Goal: Task Accomplishment & Management: Manage account settings

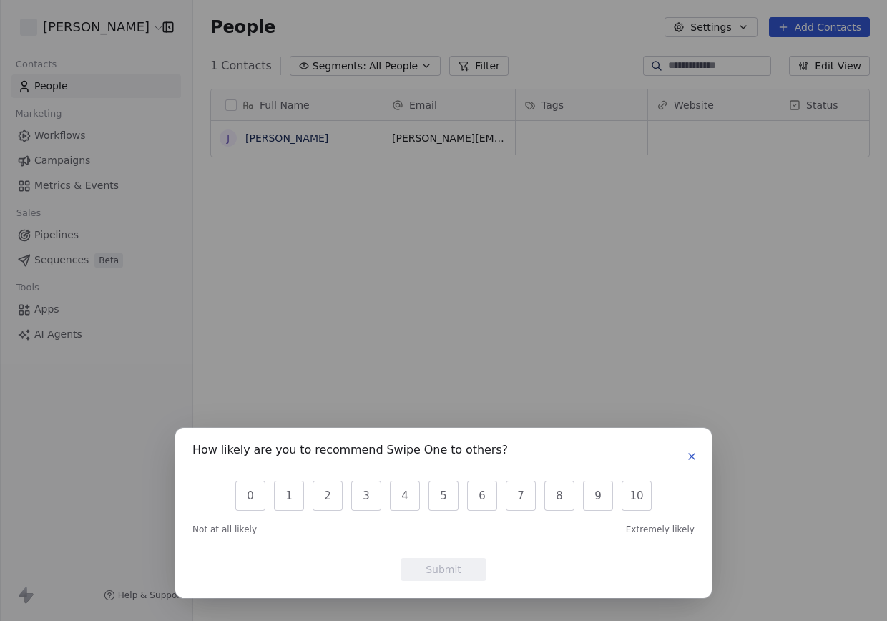
scroll to position [535, 683]
click at [692, 457] on icon "button" at bounding box center [692, 457] width 6 height 6
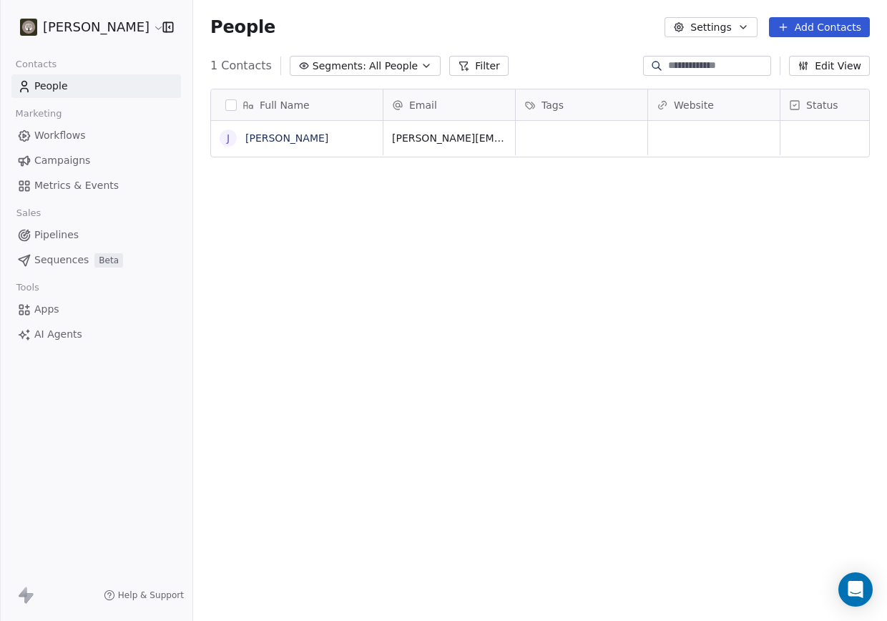
click at [713, 29] on button "Settings" at bounding box center [711, 27] width 92 height 20
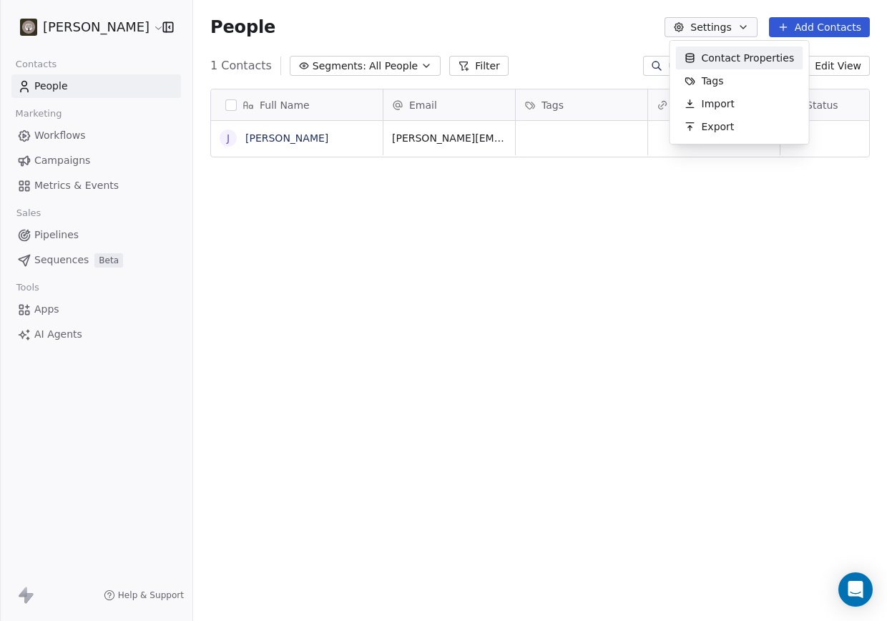
click at [723, 55] on span "Contact Properties" at bounding box center [748, 58] width 93 height 15
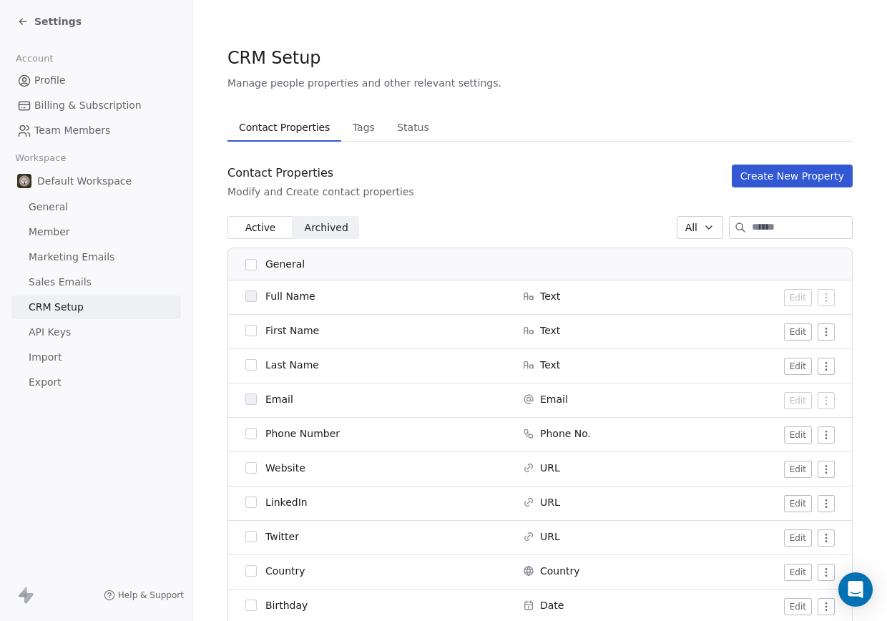
click at [512, 181] on div "Contact Properties Modify and Create contact properties Create New Property" at bounding box center [540, 182] width 625 height 34
click at [462, 177] on div "Contact Properties Modify and Create contact properties Create New Property" at bounding box center [540, 182] width 625 height 34
click at [365, 124] on span "Tags" at bounding box center [364, 127] width 34 height 20
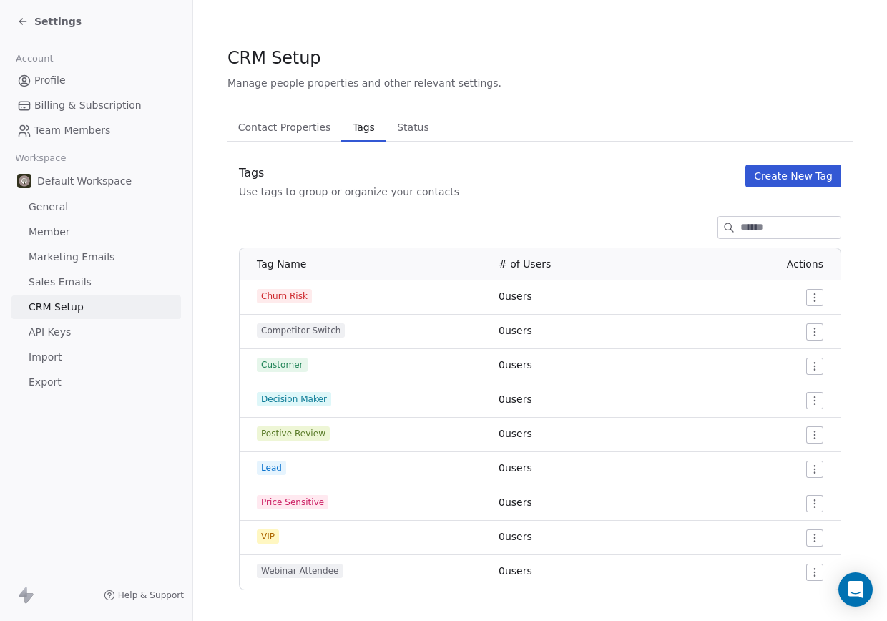
click at [406, 127] on span "Status" at bounding box center [413, 127] width 44 height 20
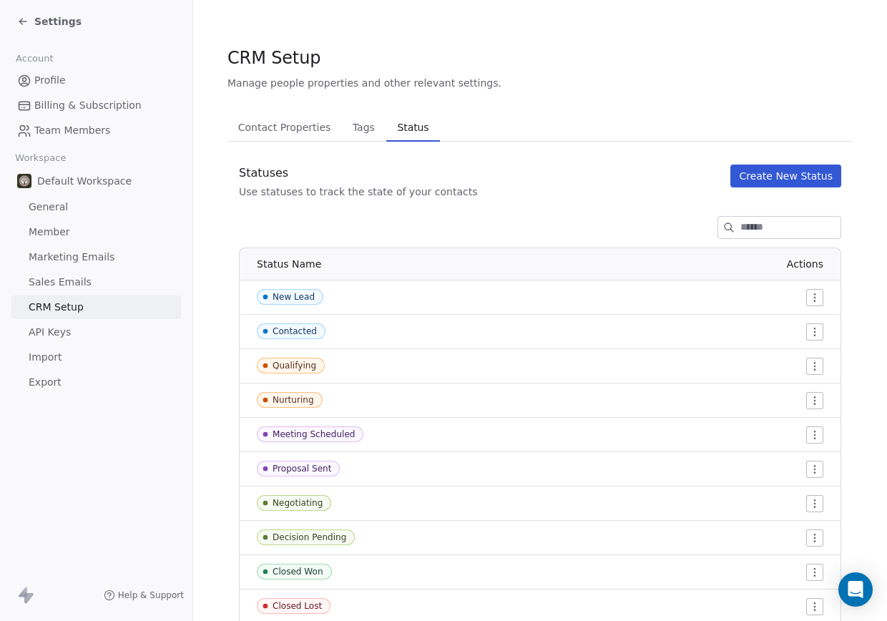
click at [276, 120] on span "Contact Properties" at bounding box center [285, 127] width 104 height 20
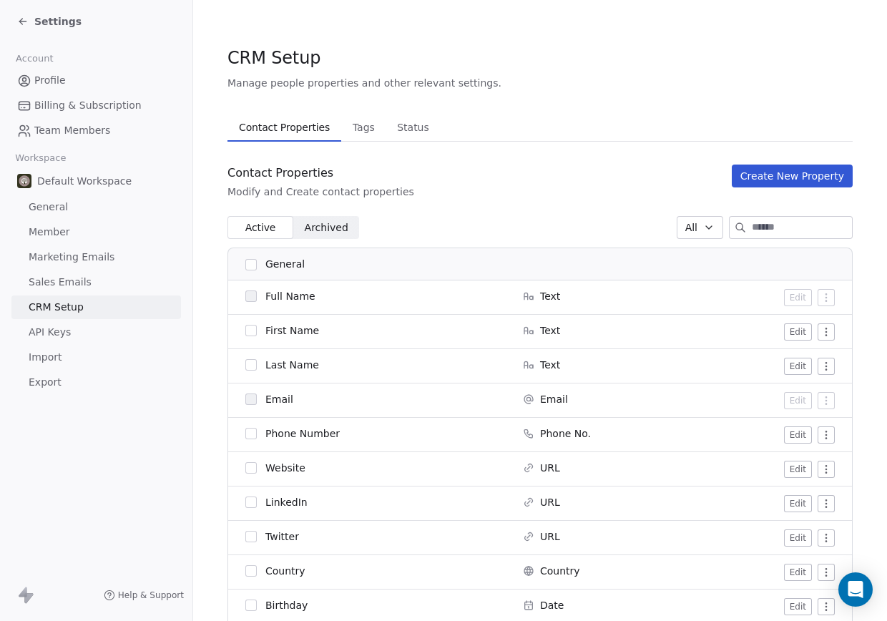
click at [55, 213] on span "General" at bounding box center [48, 207] width 39 height 15
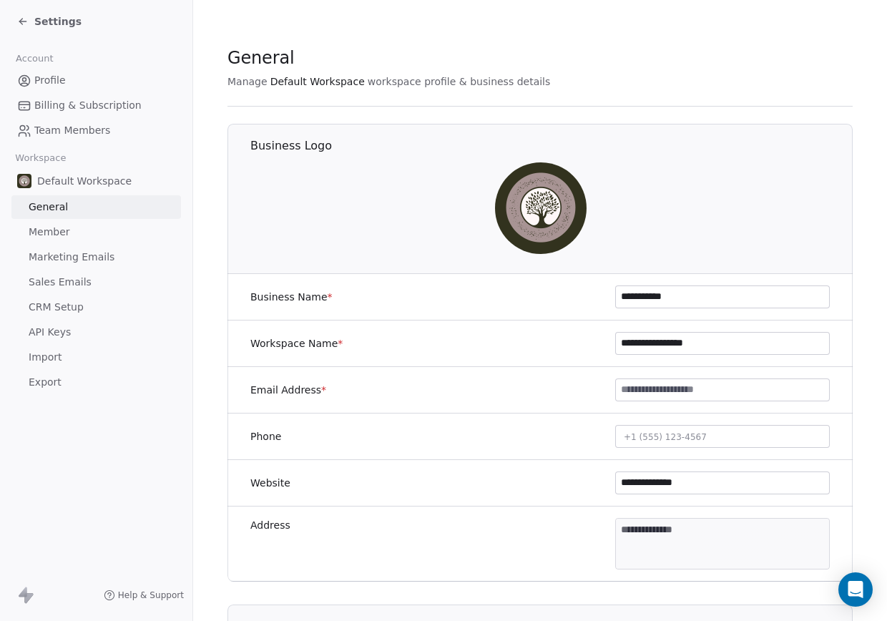
click at [651, 389] on input at bounding box center [722, 389] width 213 height 21
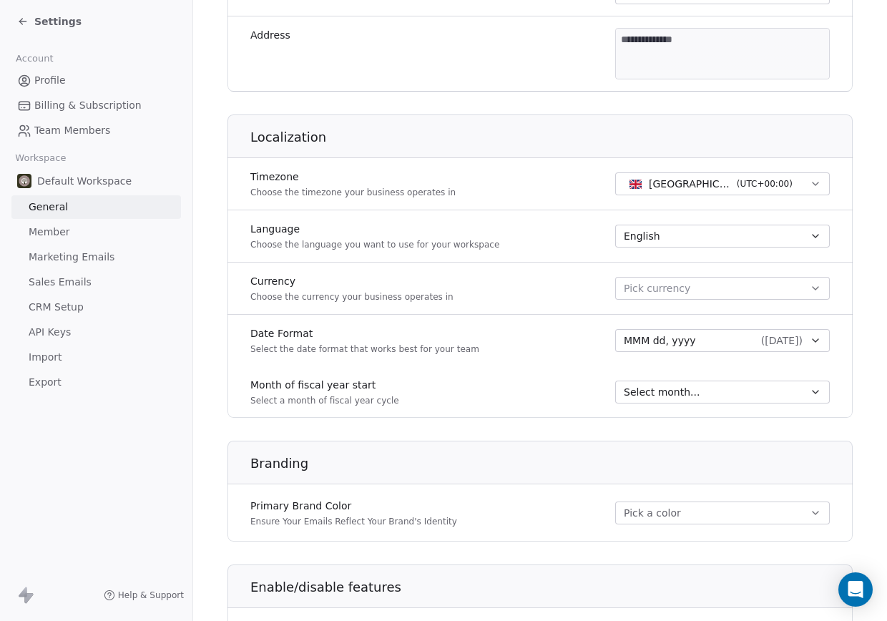
scroll to position [613, 0]
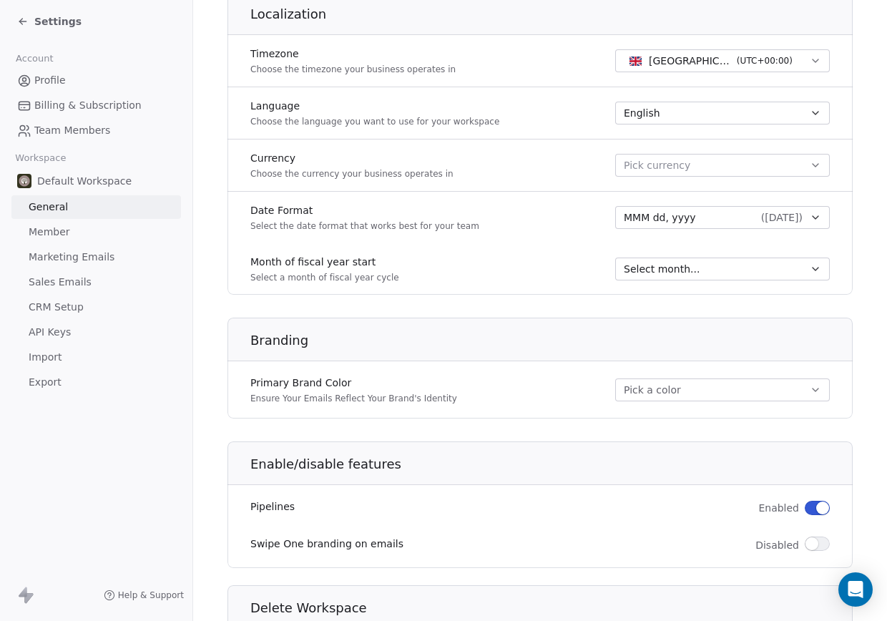
type input "**********"
click at [633, 389] on button "Pick a color" at bounding box center [722, 390] width 215 height 23
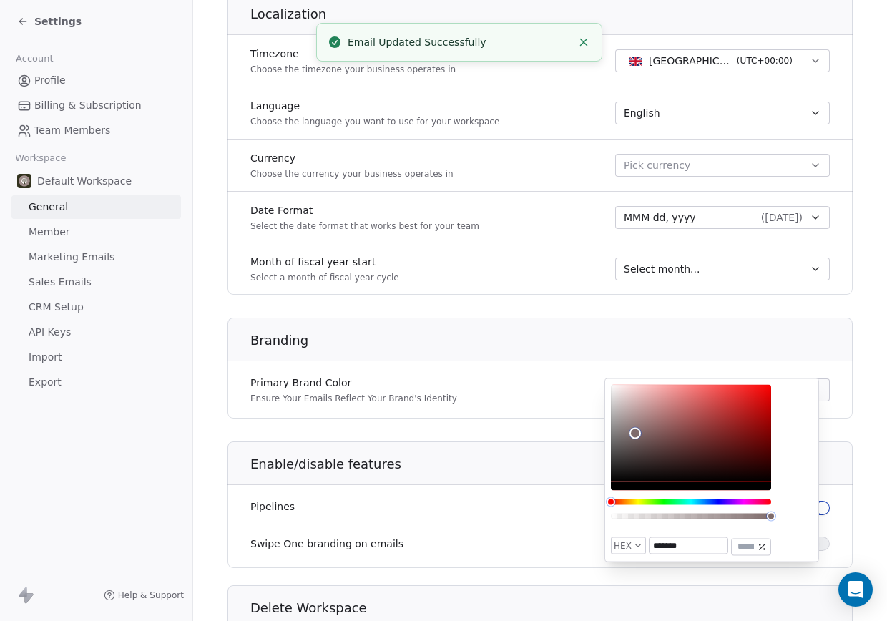
drag, startPoint x: 615, startPoint y: 479, endPoint x: 636, endPoint y: 434, distance: 49.3
click at [636, 434] on div "Color" at bounding box center [635, 433] width 11 height 11
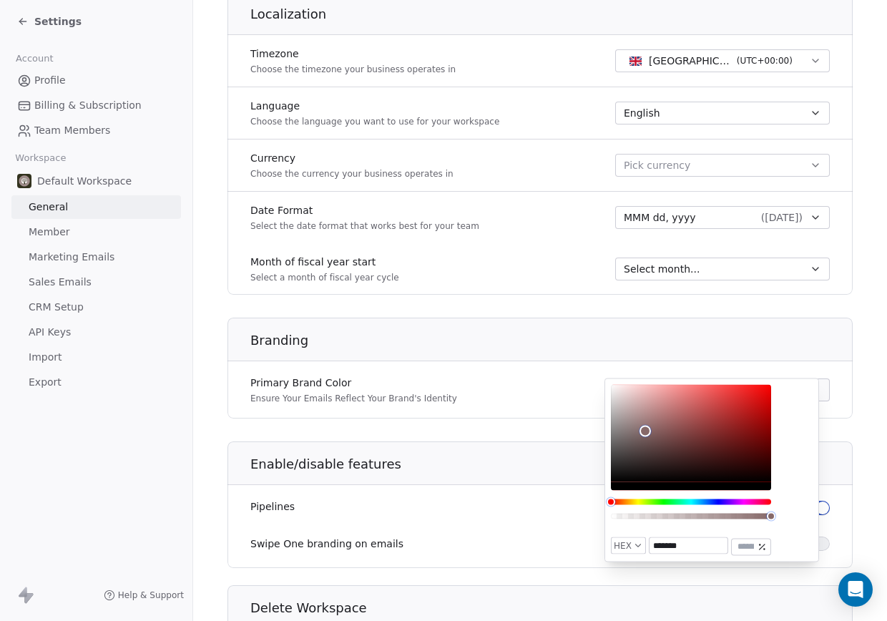
type input "*******"
click at [641, 431] on div "Color" at bounding box center [641, 430] width 11 height 11
click at [570, 371] on div "Primary Brand Color Ensure Your Emails Reflect Your Brand's Identity #866d6d" at bounding box center [540, 390] width 625 height 40
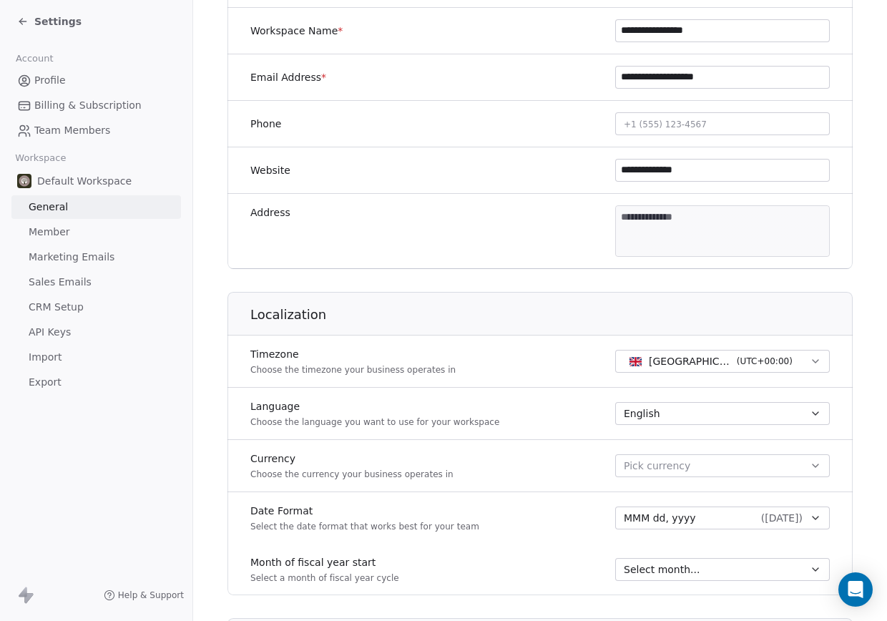
scroll to position [0, 0]
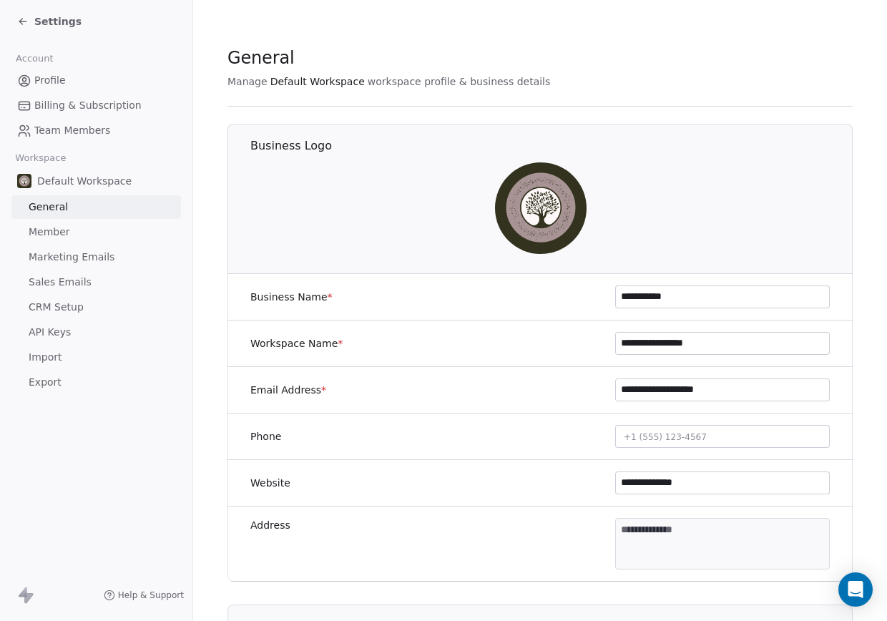
click at [65, 82] on link "Profile" at bounding box center [96, 81] width 170 height 24
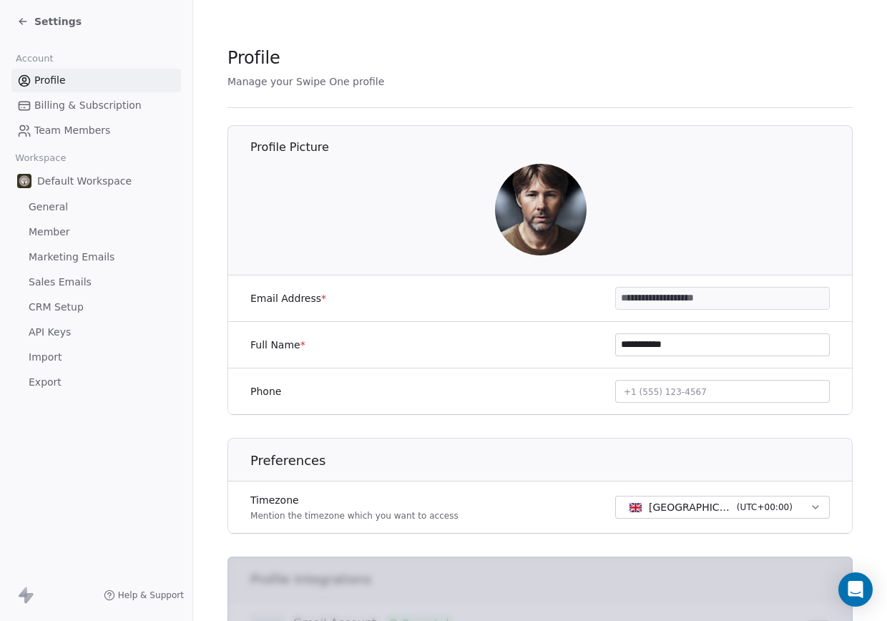
click at [73, 108] on span "Billing & Subscription" at bounding box center [87, 105] width 107 height 15
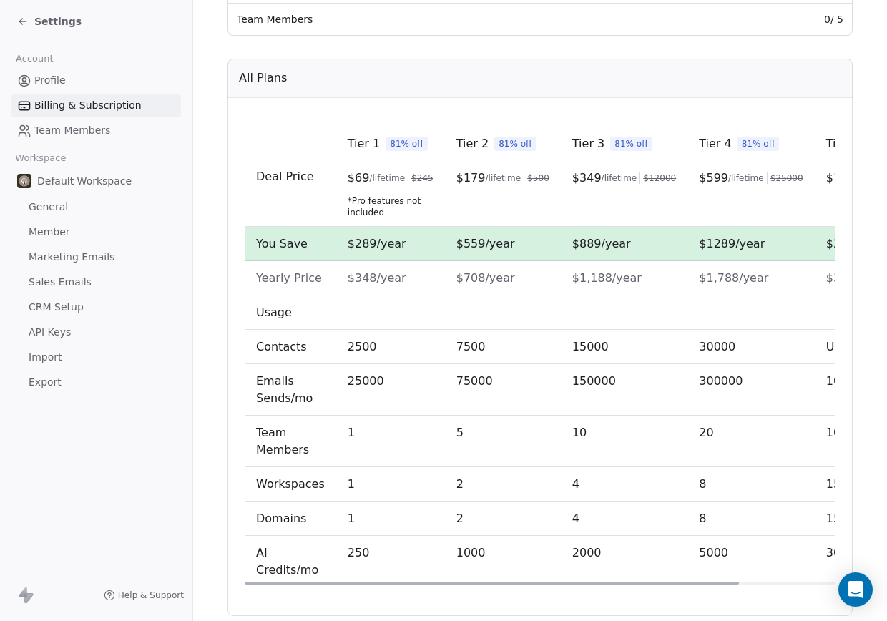
scroll to position [420, 0]
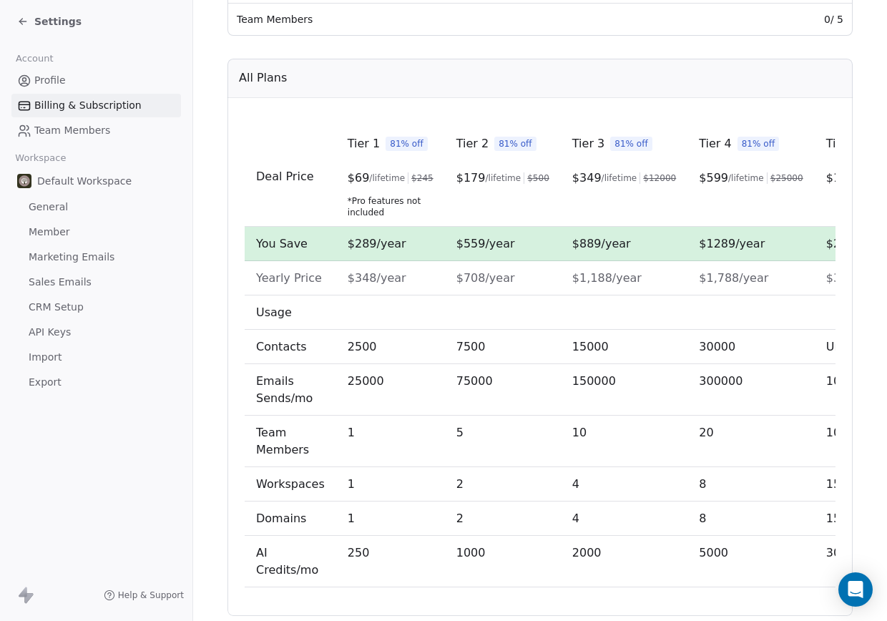
click at [84, 286] on span "Sales Emails" at bounding box center [60, 282] width 63 height 15
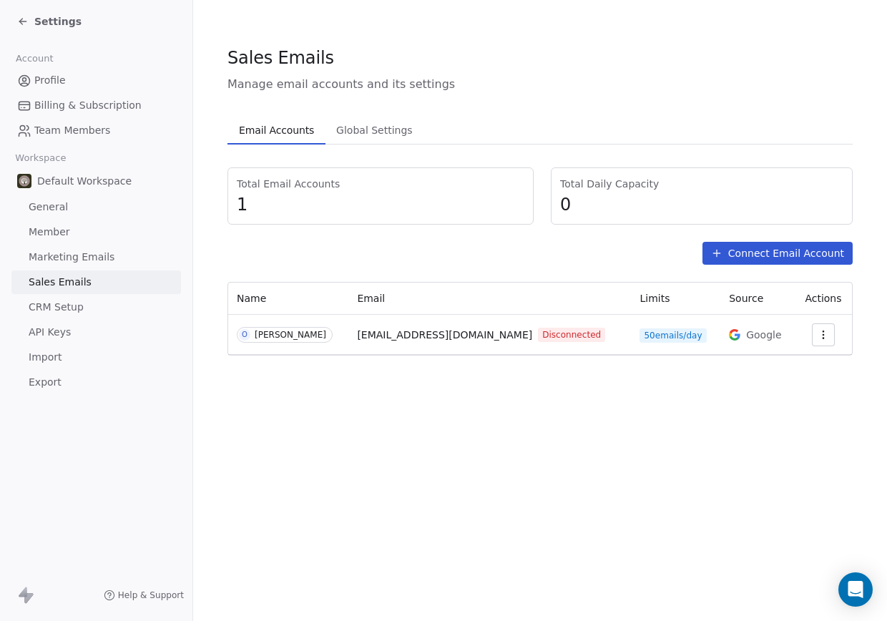
click at [357, 450] on div "Sales Emails Manage email accounts and its settings Email Accounts Email Accoun…" at bounding box center [540, 310] width 694 height 621
click at [318, 433] on div "Sales Emails Manage email accounts and its settings Email Accounts Email Accoun…" at bounding box center [540, 310] width 694 height 621
click at [812, 331] on button "button" at bounding box center [823, 334] width 23 height 23
click at [792, 361] on span "Reconnect" at bounding box center [792, 367] width 53 height 15
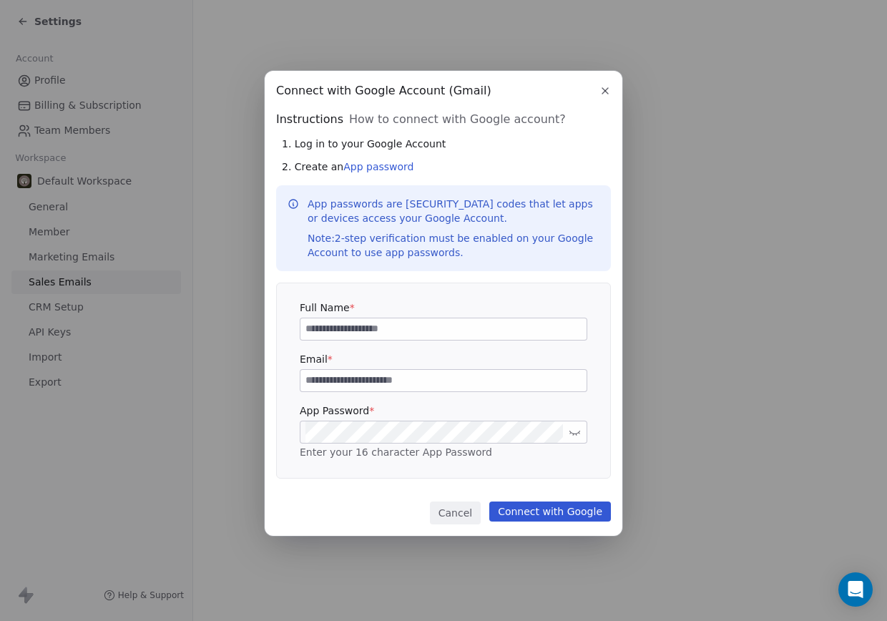
click at [454, 508] on button "Cancel" at bounding box center [455, 513] width 51 height 23
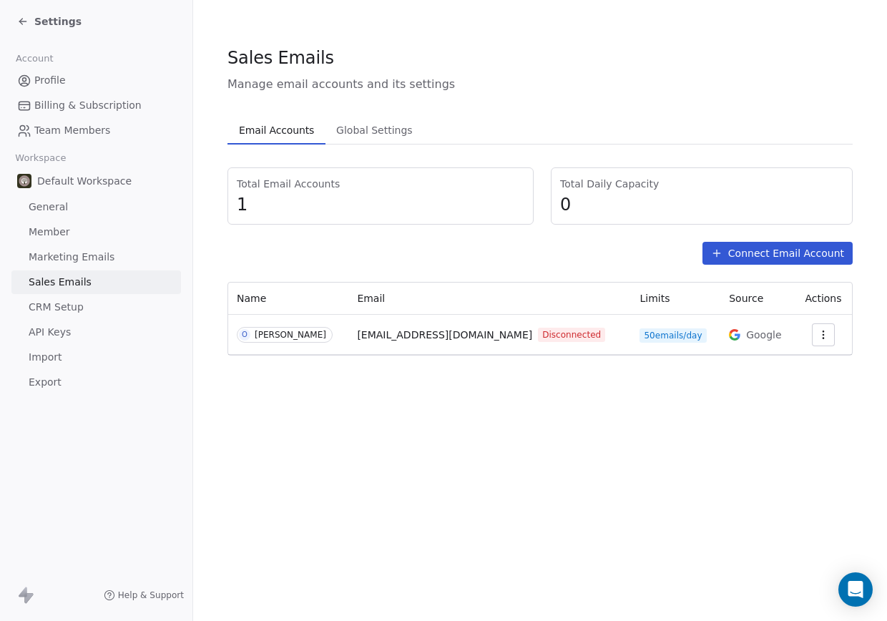
click at [421, 467] on div "Sales Emails Manage email accounts and its settings Email Accounts Email Accoun…" at bounding box center [540, 310] width 694 height 621
click at [467, 413] on div "Sales Emails Manage email accounts and its settings Email Accounts Email Accoun…" at bounding box center [540, 310] width 694 height 621
click at [824, 333] on button "button" at bounding box center [823, 334] width 23 height 23
click at [574, 409] on html "Settings Account Profile Billing & Subscription Team Members Workspace Default …" at bounding box center [443, 310] width 887 height 621
click at [414, 467] on div "Sales Emails Manage email accounts and its settings Email Accounts Email Accoun…" at bounding box center [540, 310] width 694 height 621
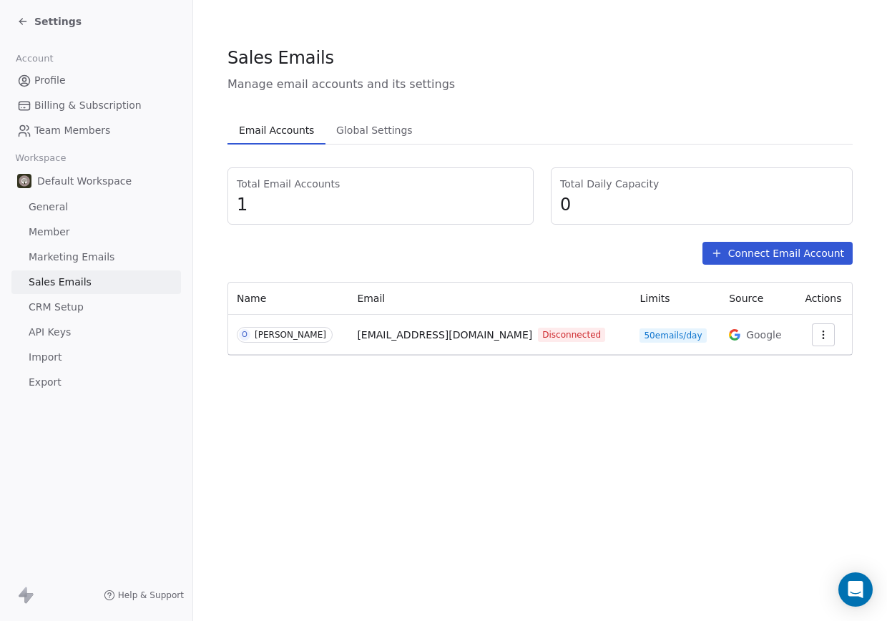
click at [67, 210] on link "General" at bounding box center [96, 207] width 170 height 24
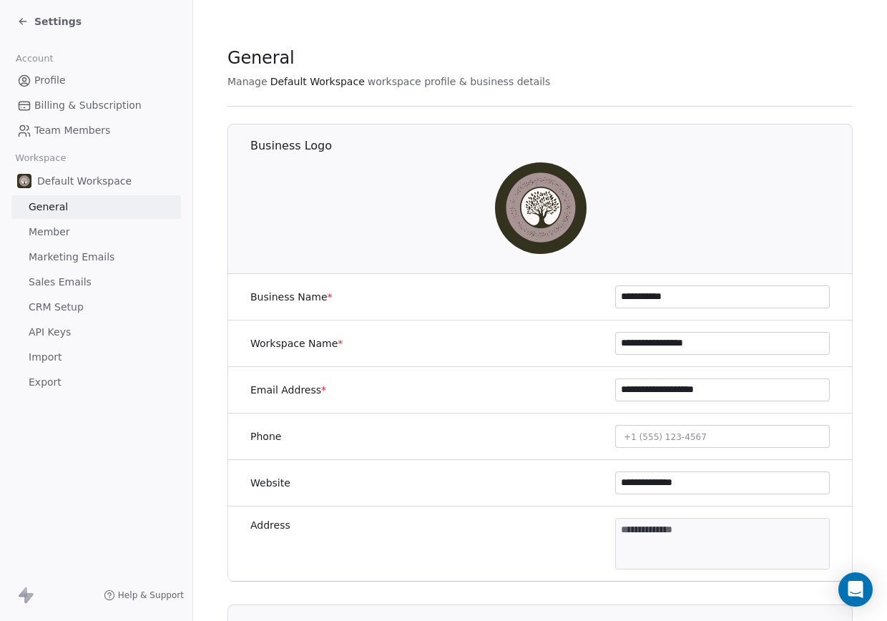
click at [57, 236] on span "Member" at bounding box center [50, 232] width 42 height 15
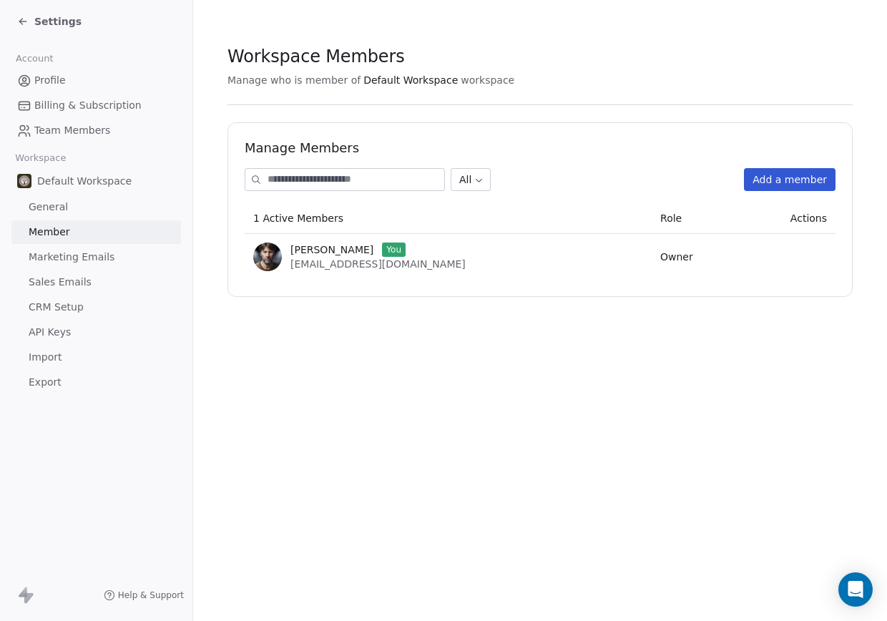
click at [155, 419] on div "Settings Account Profile Billing & Subscription Team Members Workspace Default …" at bounding box center [96, 310] width 193 height 621
click at [126, 434] on div "Settings Account Profile Billing & Subscription Team Members Workspace Default …" at bounding box center [96, 310] width 193 height 621
click at [107, 465] on div "Settings Account Profile Billing & Subscription Team Members Workspace Default …" at bounding box center [96, 310] width 193 height 621
click at [79, 288] on span "Sales Emails" at bounding box center [60, 282] width 63 height 15
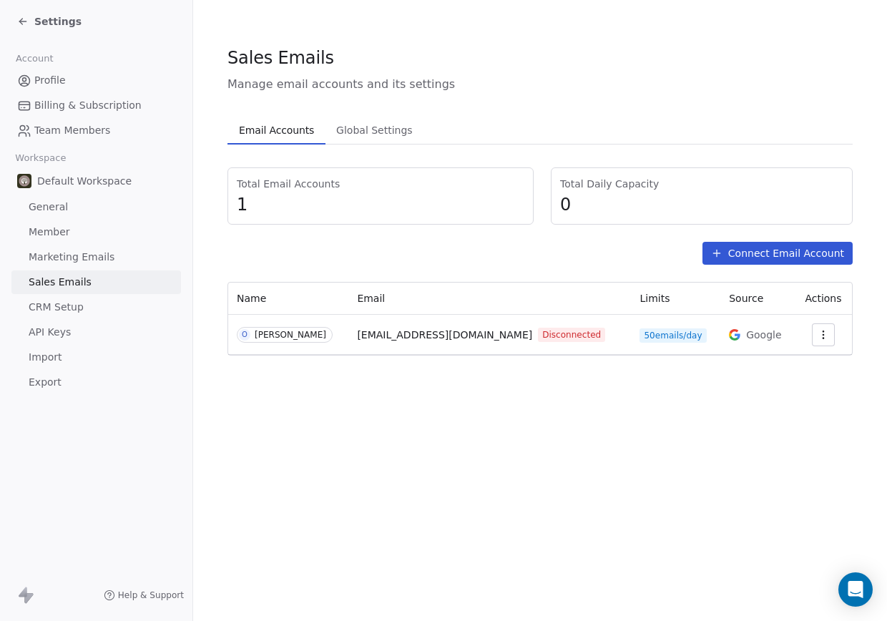
click at [84, 260] on span "Marketing Emails" at bounding box center [72, 257] width 86 height 15
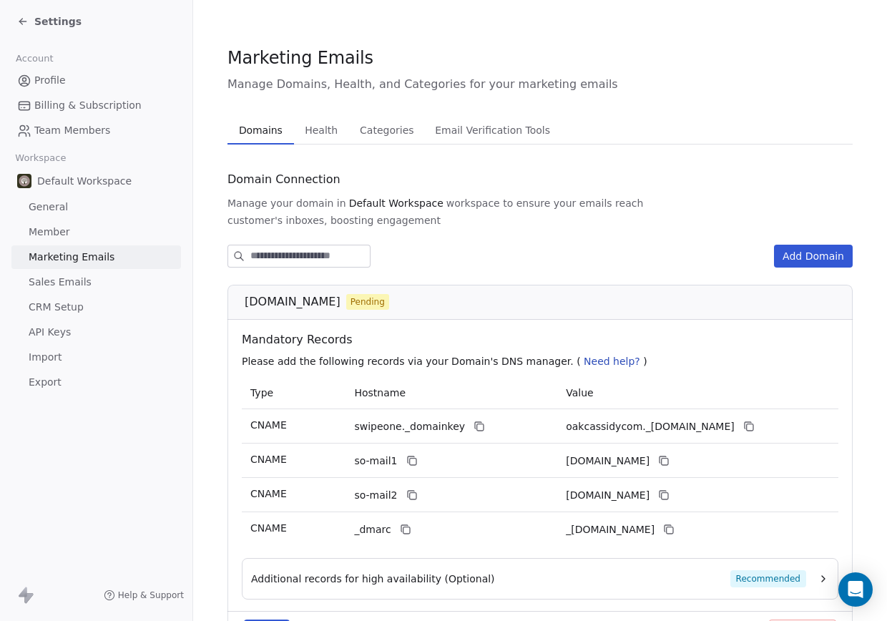
click at [62, 86] on span "Profile" at bounding box center [49, 80] width 31 height 15
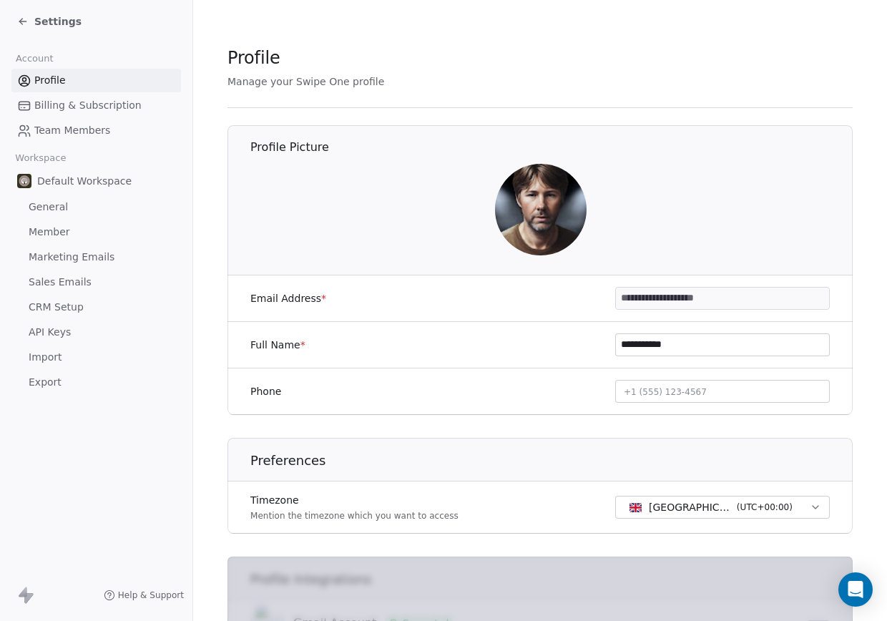
click at [66, 104] on span "Billing & Subscription" at bounding box center [87, 105] width 107 height 15
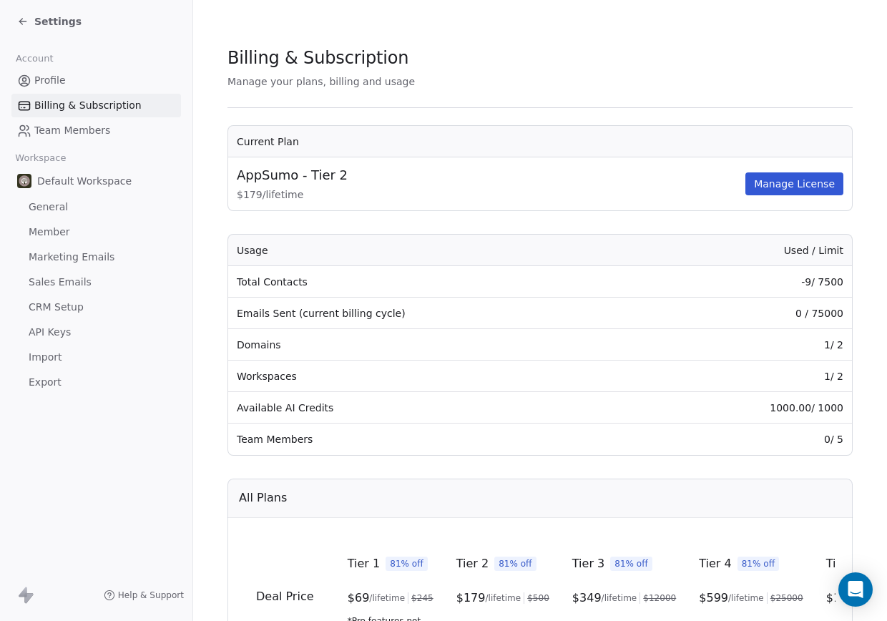
click at [65, 77] on link "Profile" at bounding box center [96, 81] width 170 height 24
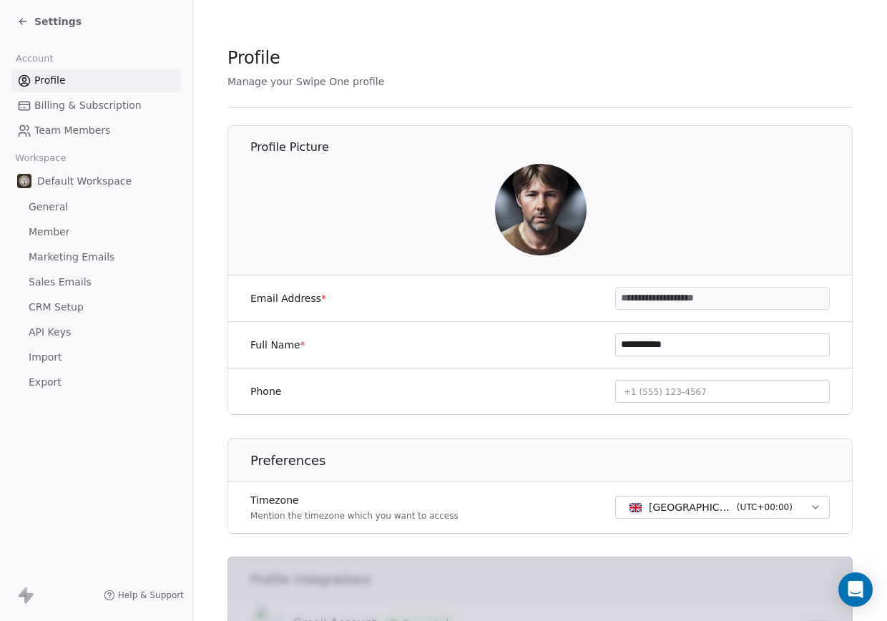
click at [80, 209] on link "General" at bounding box center [96, 207] width 170 height 24
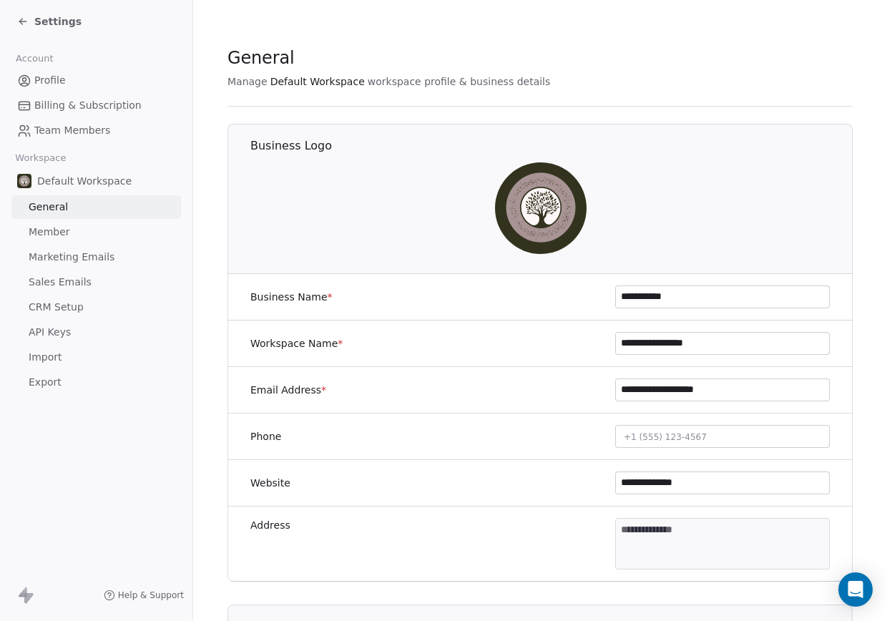
click at [79, 228] on link "Member" at bounding box center [96, 232] width 170 height 24
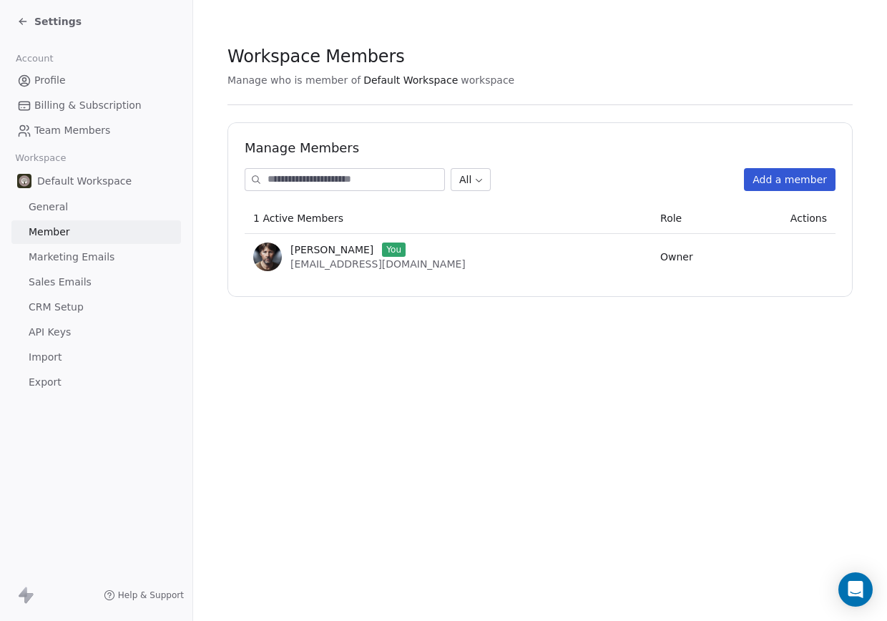
click at [75, 253] on span "Marketing Emails" at bounding box center [72, 257] width 86 height 15
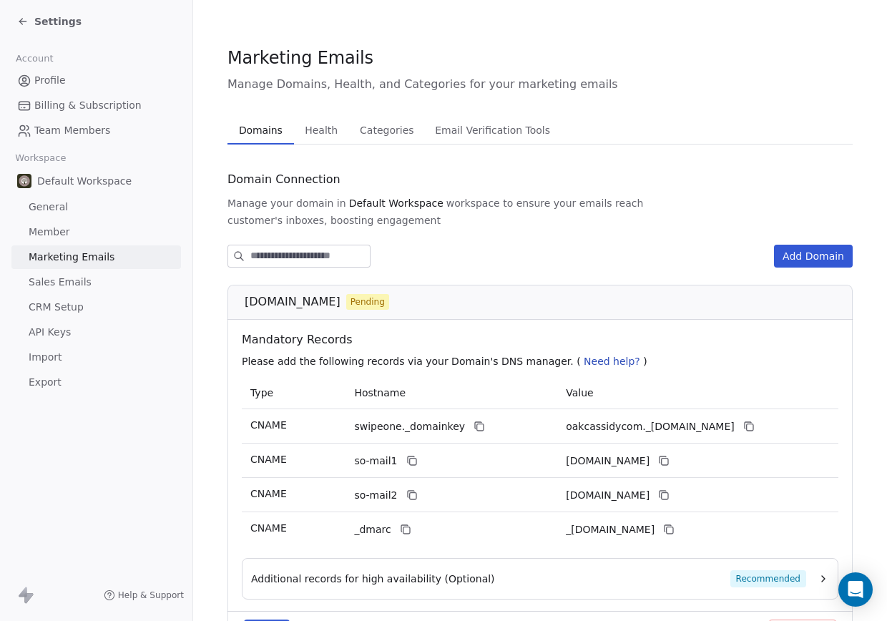
click at [78, 285] on span "Sales Emails" at bounding box center [60, 282] width 63 height 15
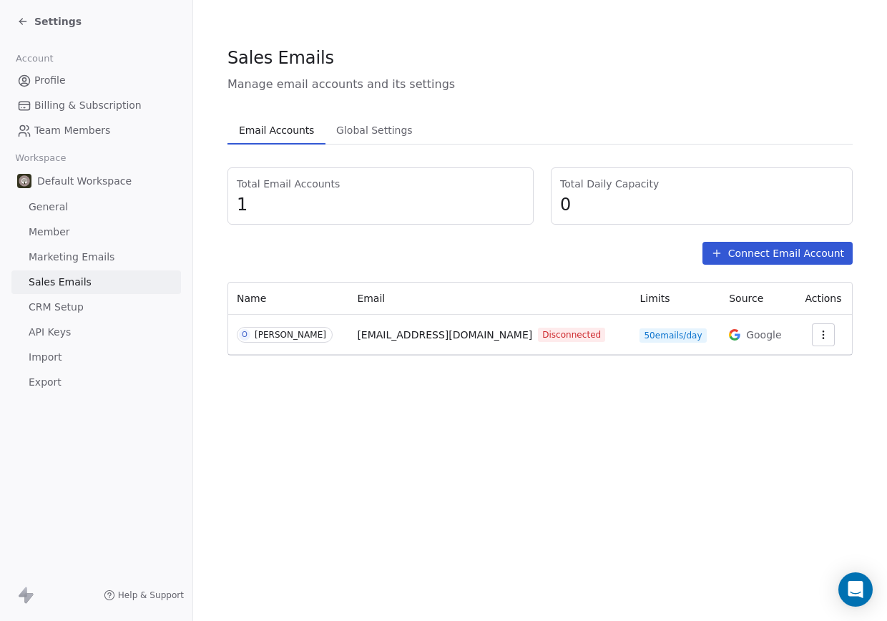
click at [53, 302] on span "CRM Setup" at bounding box center [56, 307] width 55 height 15
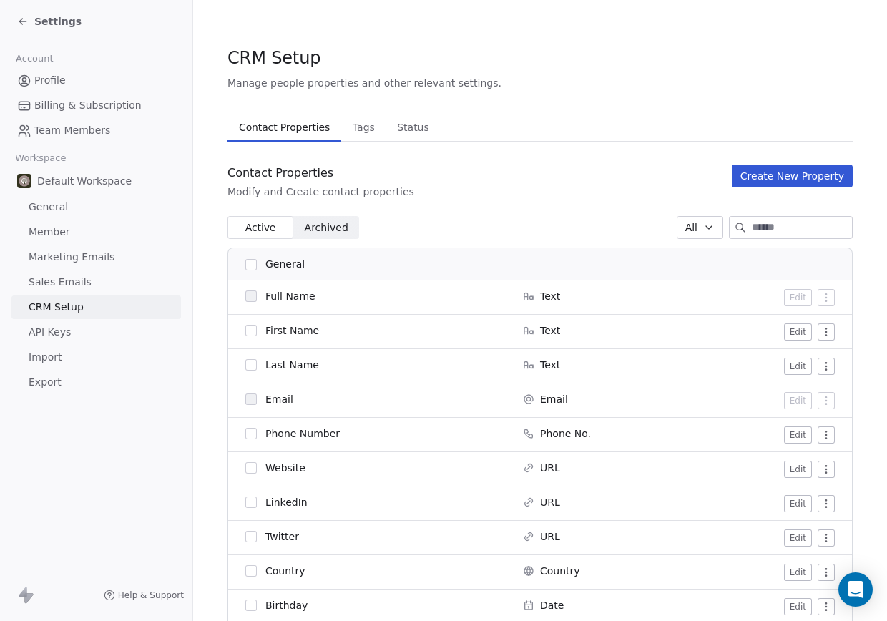
click at [85, 374] on link "Export" at bounding box center [96, 383] width 170 height 24
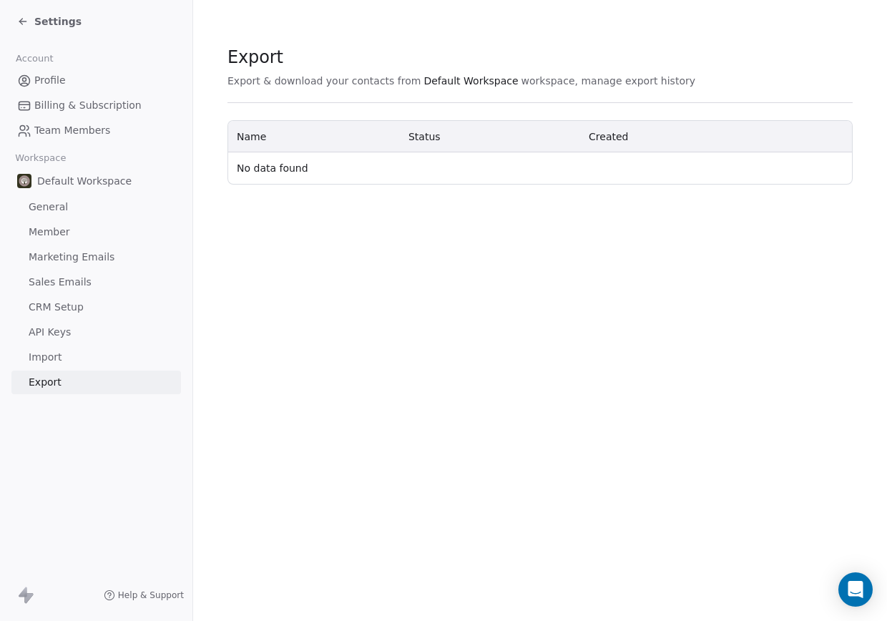
click at [25, 24] on icon at bounding box center [22, 21] width 11 height 11
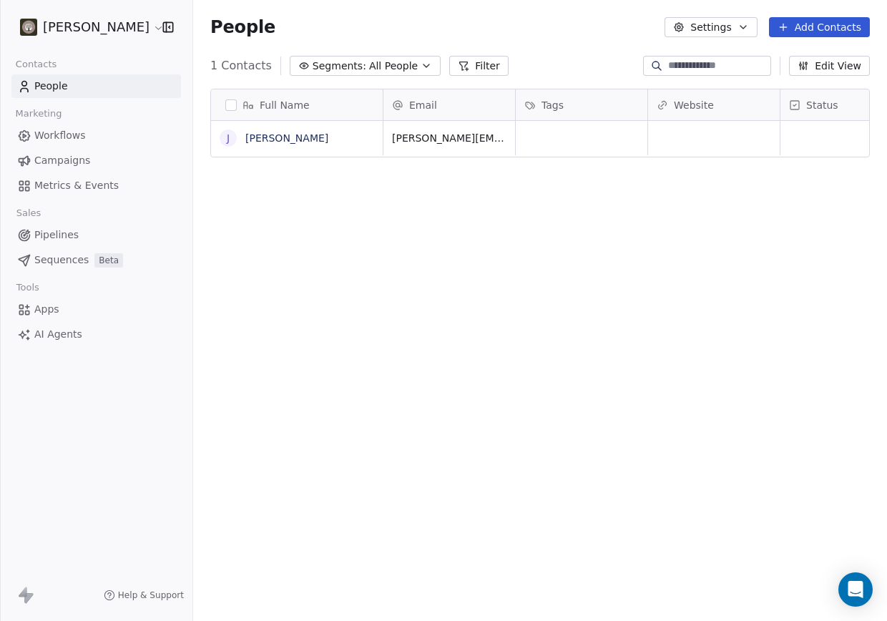
scroll to position [535, 683]
click at [394, 68] on span "All People" at bounding box center [393, 66] width 49 height 15
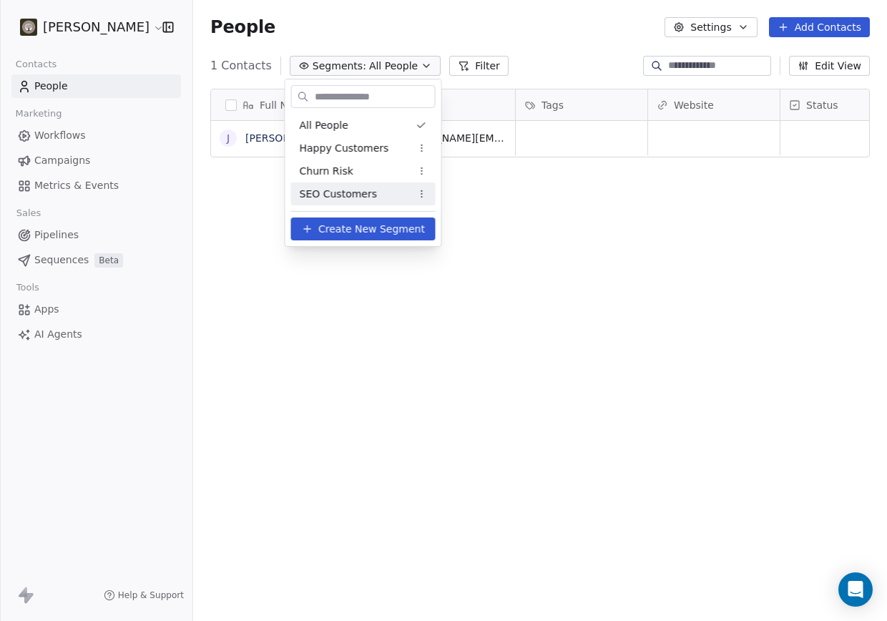
click at [349, 193] on span "SEO Customers" at bounding box center [339, 194] width 78 height 15
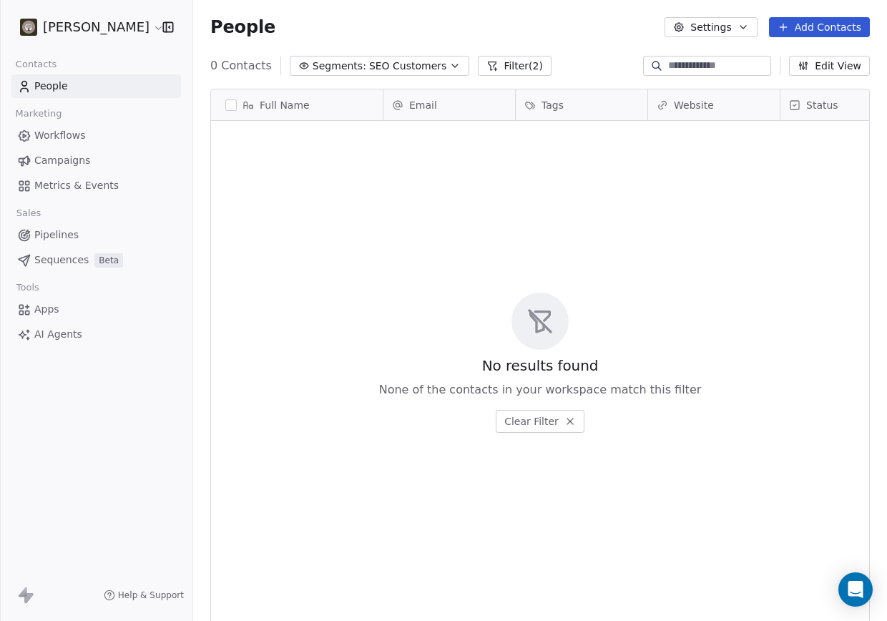
click at [346, 70] on span "Segments:" at bounding box center [340, 66] width 54 height 15
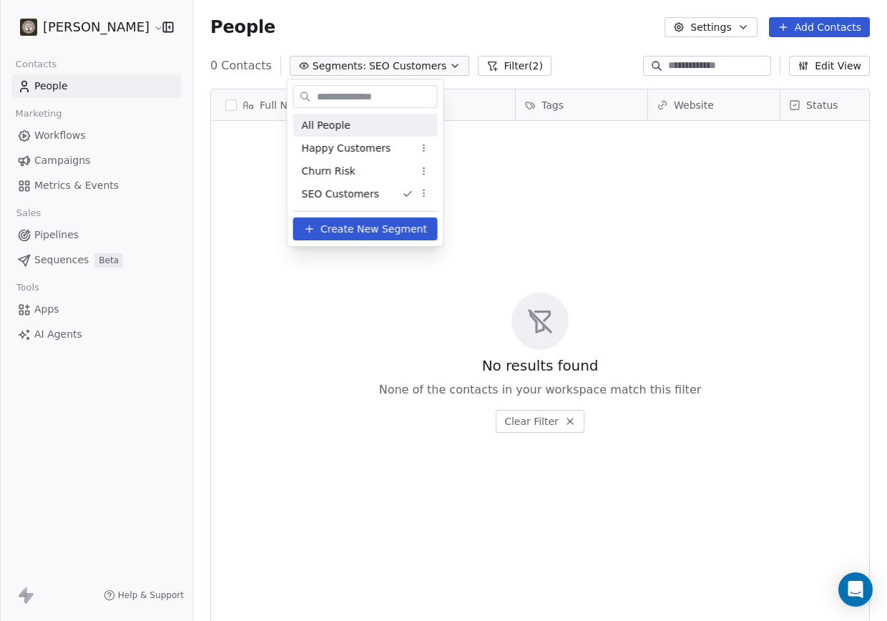
click at [341, 118] on span "All People" at bounding box center [326, 125] width 49 height 15
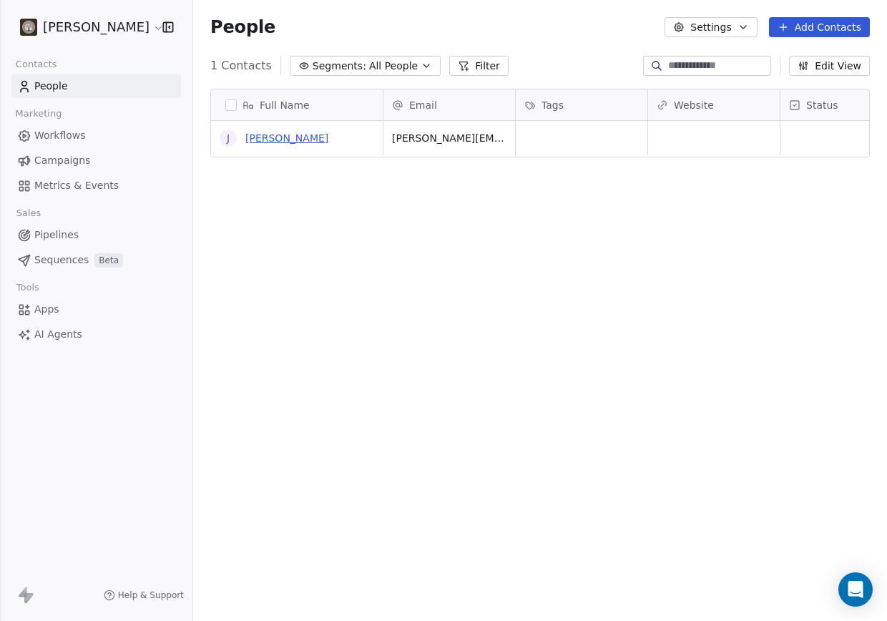
click at [286, 137] on link "[PERSON_NAME]" at bounding box center [286, 137] width 83 height 11
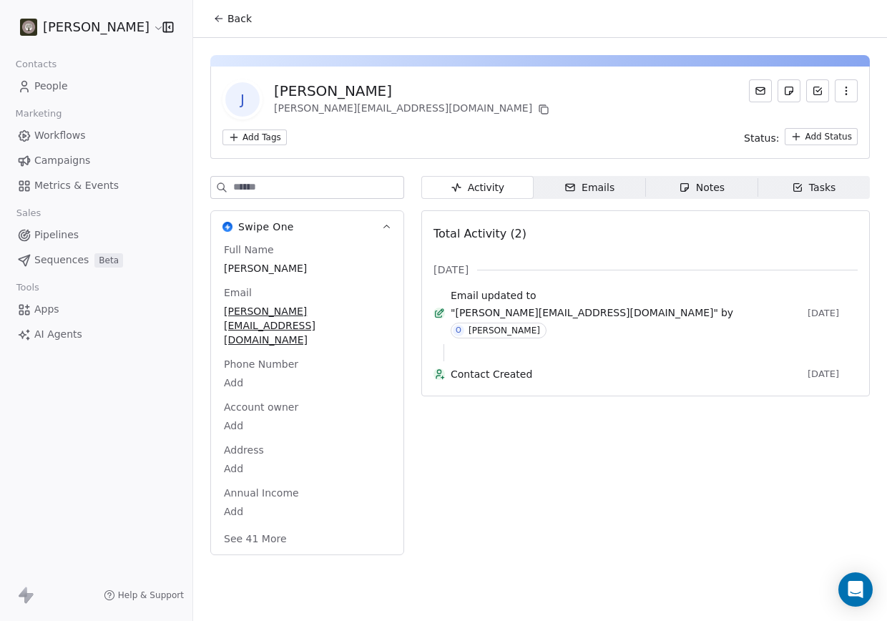
click at [441, 150] on div "J [PERSON_NAME] [PERSON_NAME][EMAIL_ADDRESS][DOMAIN_NAME] Add Tags Status: Add …" at bounding box center [540, 113] width 660 height 92
click at [757, 90] on icon at bounding box center [760, 90] width 11 height 11
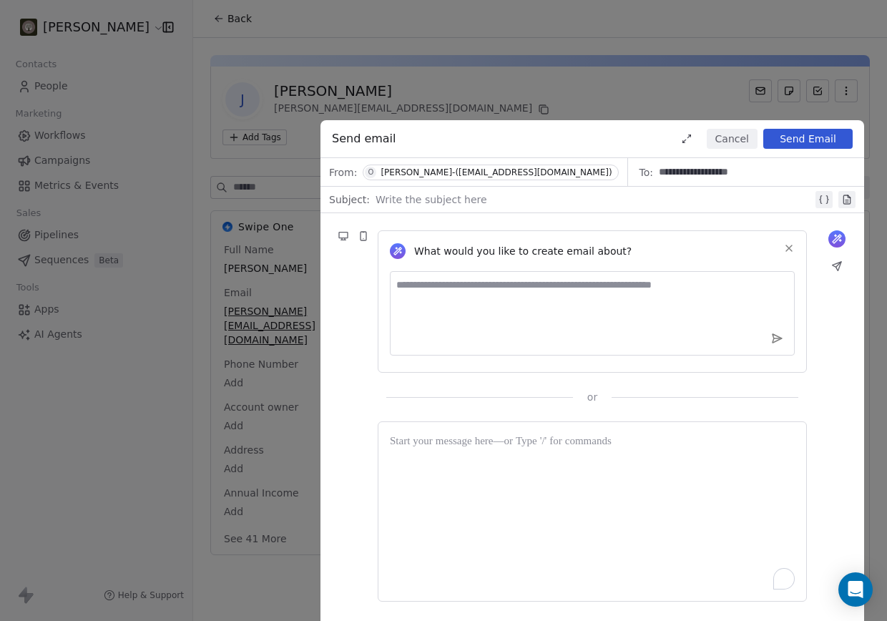
click at [735, 136] on button "Cancel" at bounding box center [732, 139] width 51 height 20
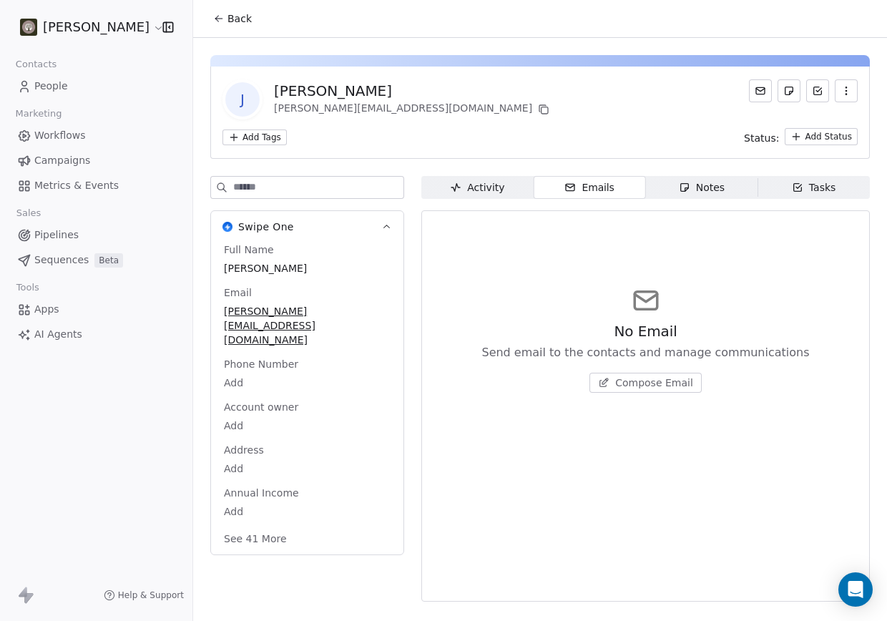
click at [580, 90] on div "J [PERSON_NAME] [PERSON_NAME][EMAIL_ADDRESS][DOMAIN_NAME]" at bounding box center [541, 99] width 636 height 40
click at [447, 122] on div "J [PERSON_NAME] [PERSON_NAME][EMAIL_ADDRESS][DOMAIN_NAME] Add Tags Status: Add …" at bounding box center [540, 113] width 660 height 92
click at [48, 86] on span "People" at bounding box center [51, 86] width 34 height 15
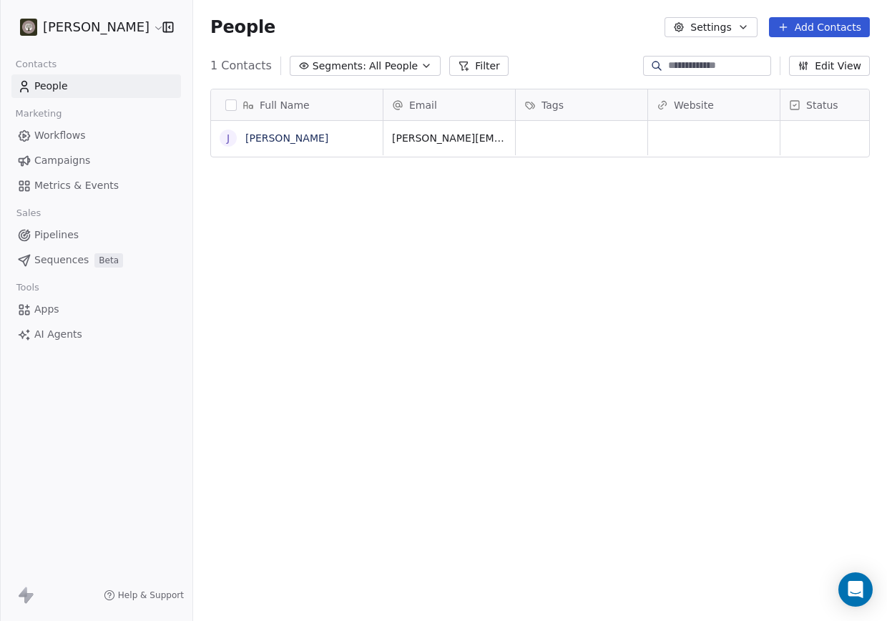
scroll to position [535, 683]
click at [812, 30] on button "Add Contacts" at bounding box center [819, 27] width 101 height 20
click at [803, 58] on span "Create new contact" at bounding box center [824, 58] width 98 height 15
click at [422, 288] on html "Oak [PERSON_NAME] Contacts People Marketing Workflows Campaigns Metrics & Event…" at bounding box center [443, 310] width 887 height 621
drag, startPoint x: 421, startPoint y: 288, endPoint x: 481, endPoint y: 255, distance: 68.9
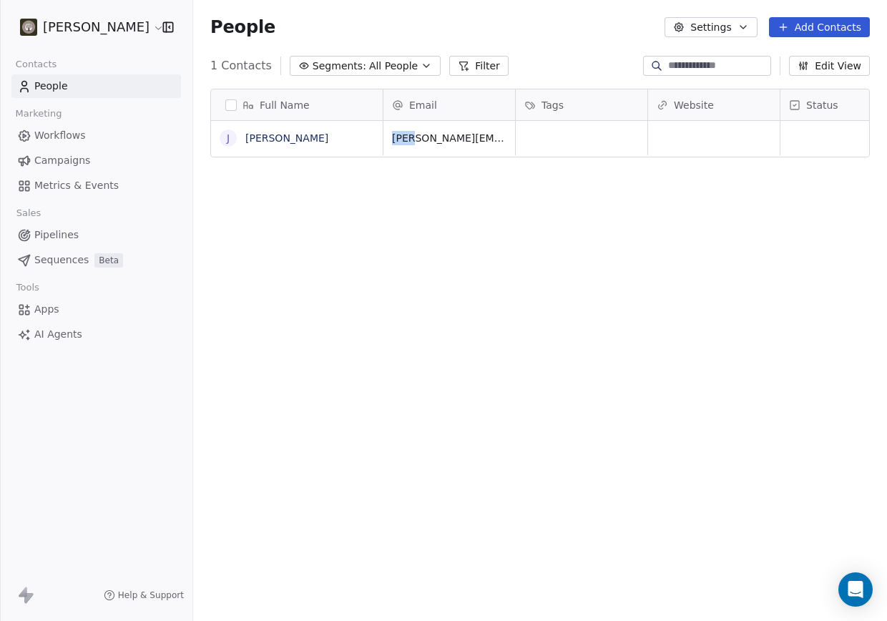
click at [421, 288] on div "Full Name J [PERSON_NAME] Email Tags Website Status Contact Source Created Date…" at bounding box center [540, 350] width 694 height 547
click at [726, 27] on button "Settings" at bounding box center [711, 27] width 92 height 20
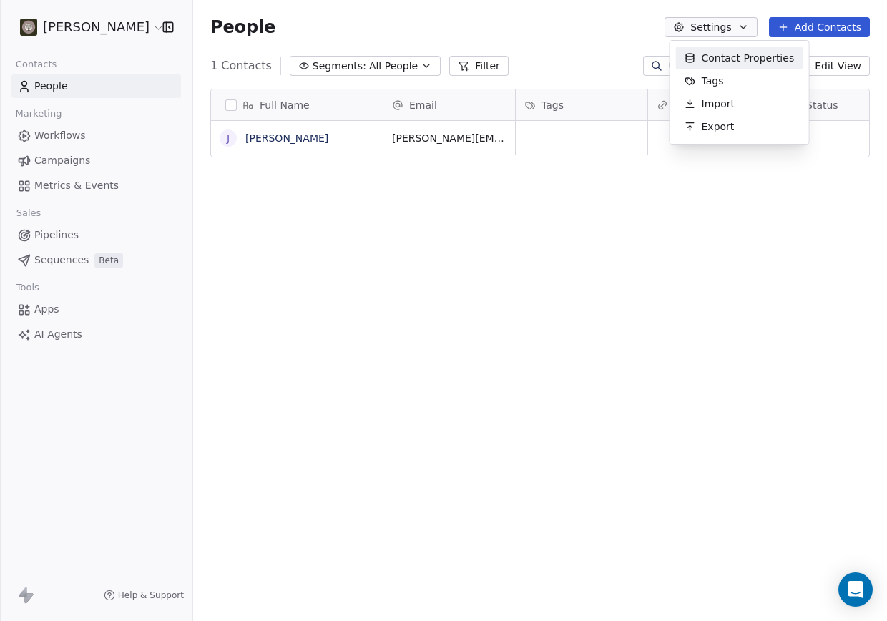
click at [741, 29] on html "Oak [PERSON_NAME] Contacts People Marketing Workflows Campaigns Metrics & Event…" at bounding box center [443, 310] width 887 height 621
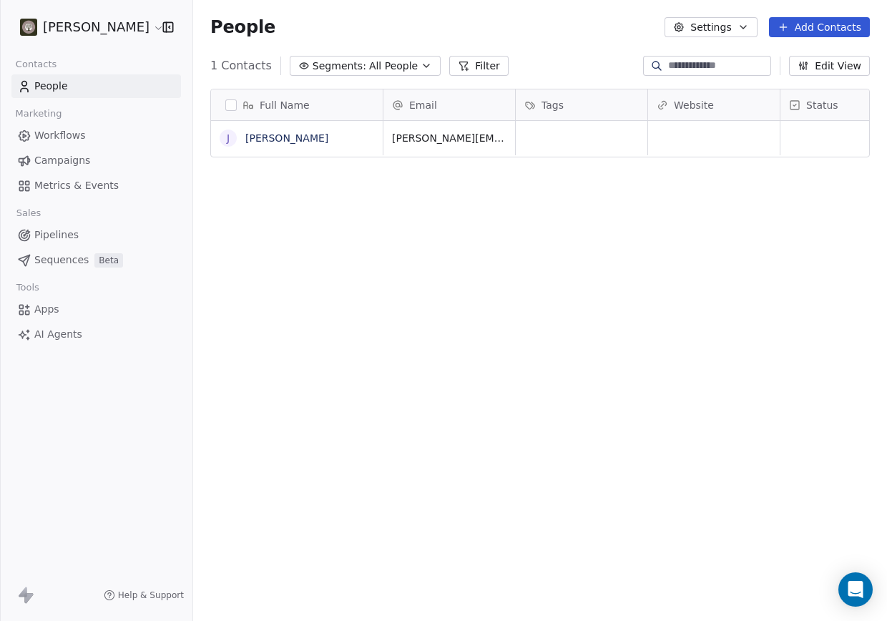
click at [741, 29] on icon "button" at bounding box center [743, 26] width 11 height 11
click at [514, 213] on html "Oak [PERSON_NAME] Contacts People Marketing Workflows Campaigns Metrics & Event…" at bounding box center [443, 310] width 887 height 621
click at [522, 201] on div "Full Name J [PERSON_NAME] Email Tags Website Status Contact Source Created Date…" at bounding box center [540, 350] width 694 height 547
click at [744, 31] on icon "button" at bounding box center [743, 26] width 11 height 11
click at [726, 99] on span "Import" at bounding box center [718, 104] width 33 height 15
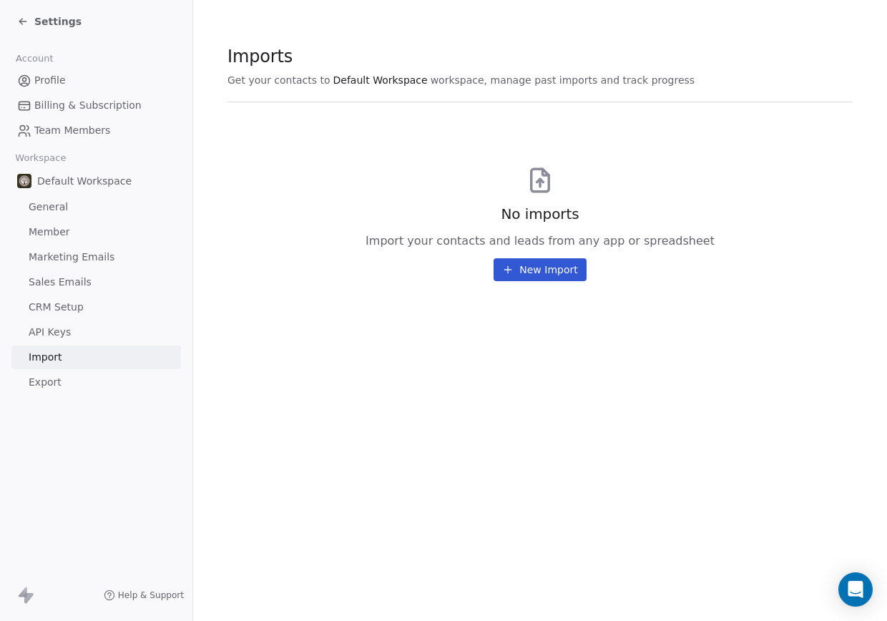
click at [552, 266] on button "New Import" at bounding box center [540, 269] width 92 height 23
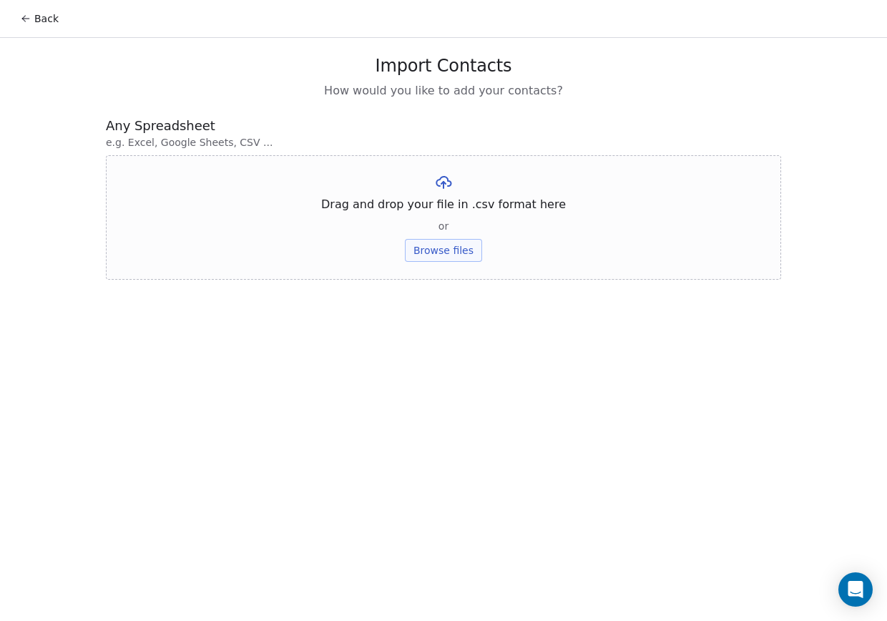
click at [447, 253] on button "Browse files" at bounding box center [443, 250] width 77 height 23
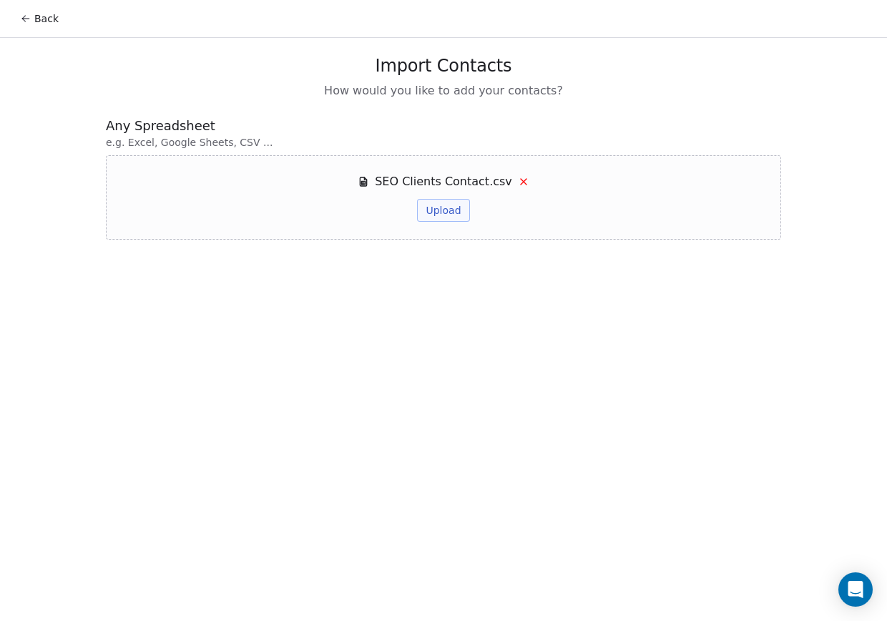
click at [449, 216] on button "Upload" at bounding box center [443, 210] width 52 height 23
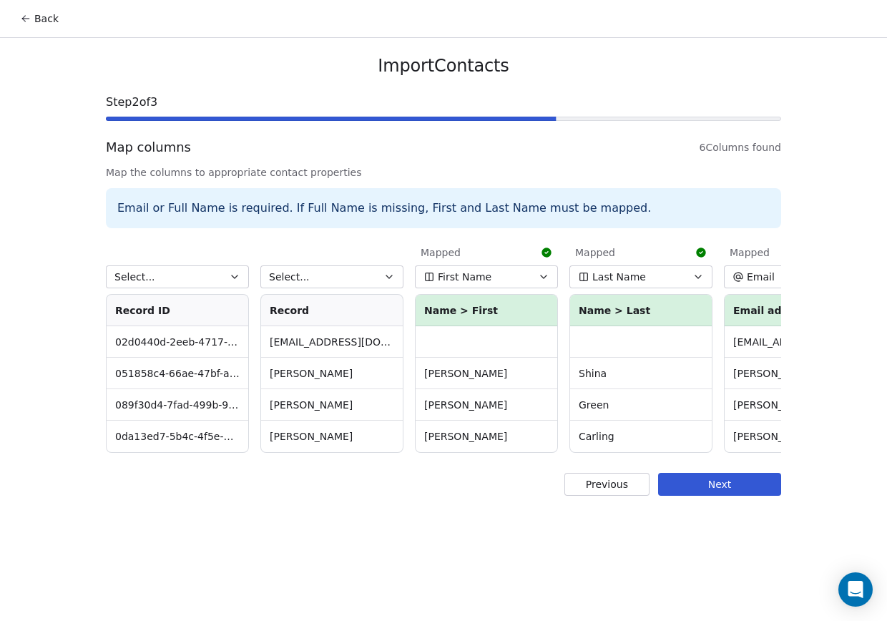
click at [386, 273] on icon "button" at bounding box center [389, 276] width 11 height 11
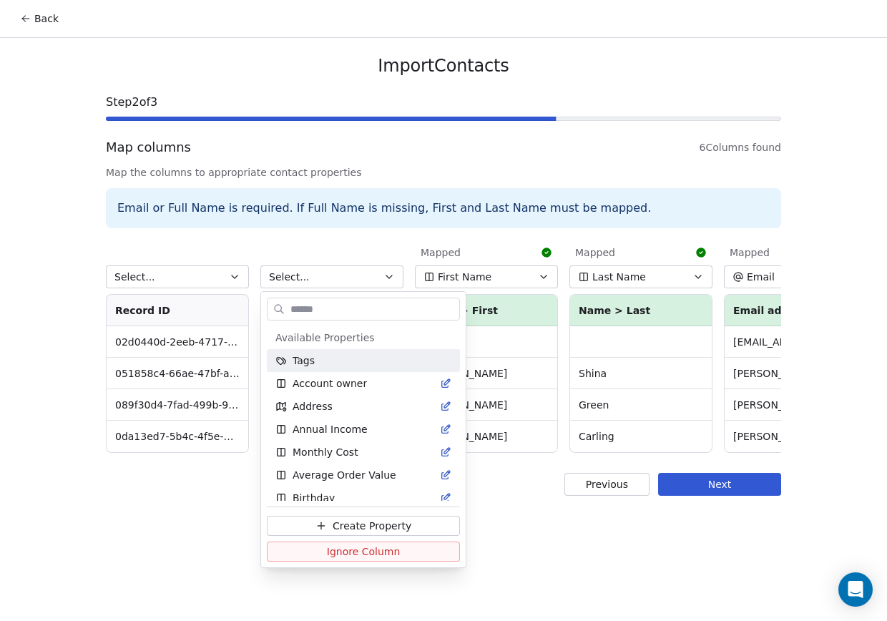
click at [349, 241] on html "Back Import Contacts Step 2 of 3 Map columns 6 Columns found Map the columns to…" at bounding box center [443, 310] width 887 height 621
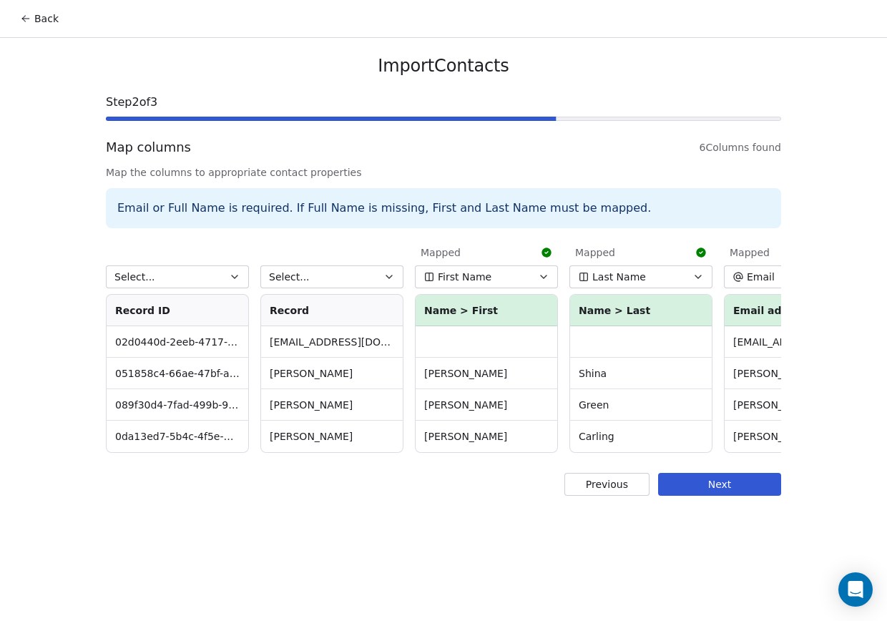
scroll to position [0, 240]
